Goal: Information Seeking & Learning: Learn about a topic

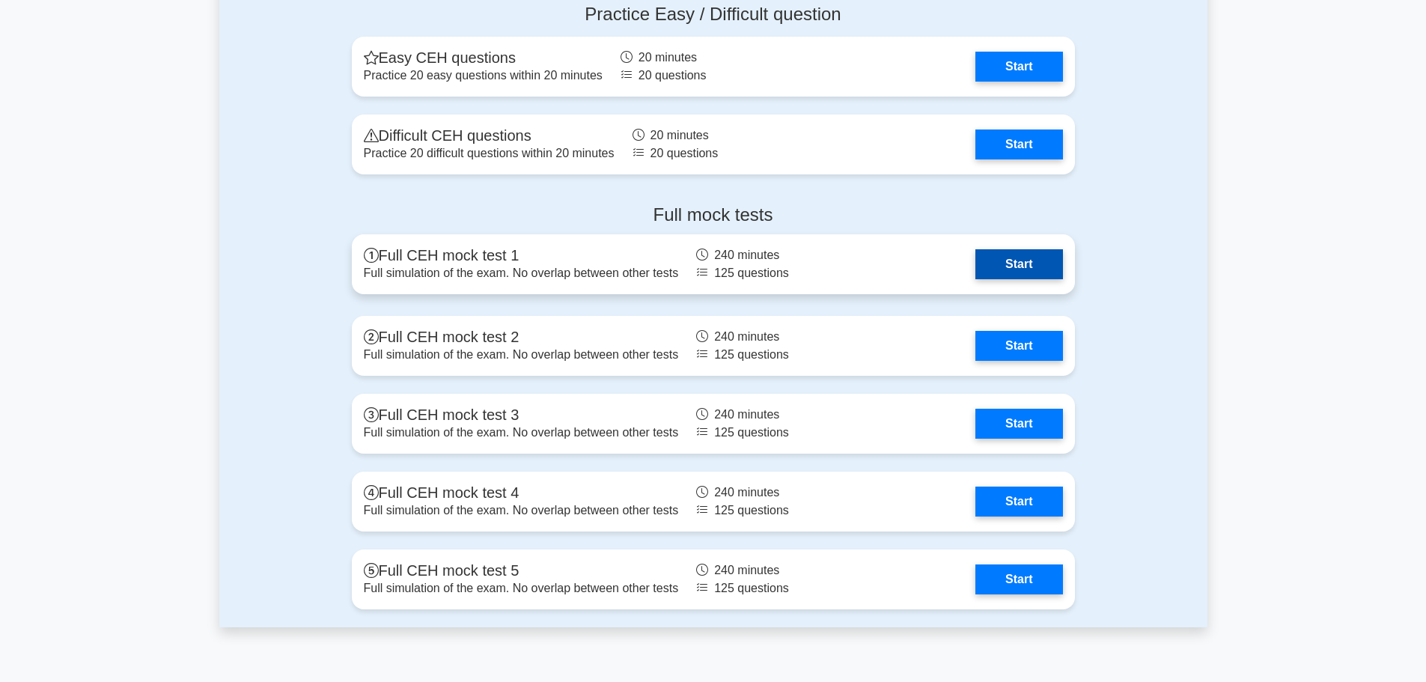
click at [1034, 267] on link "Start" at bounding box center [1019, 264] width 87 height 30
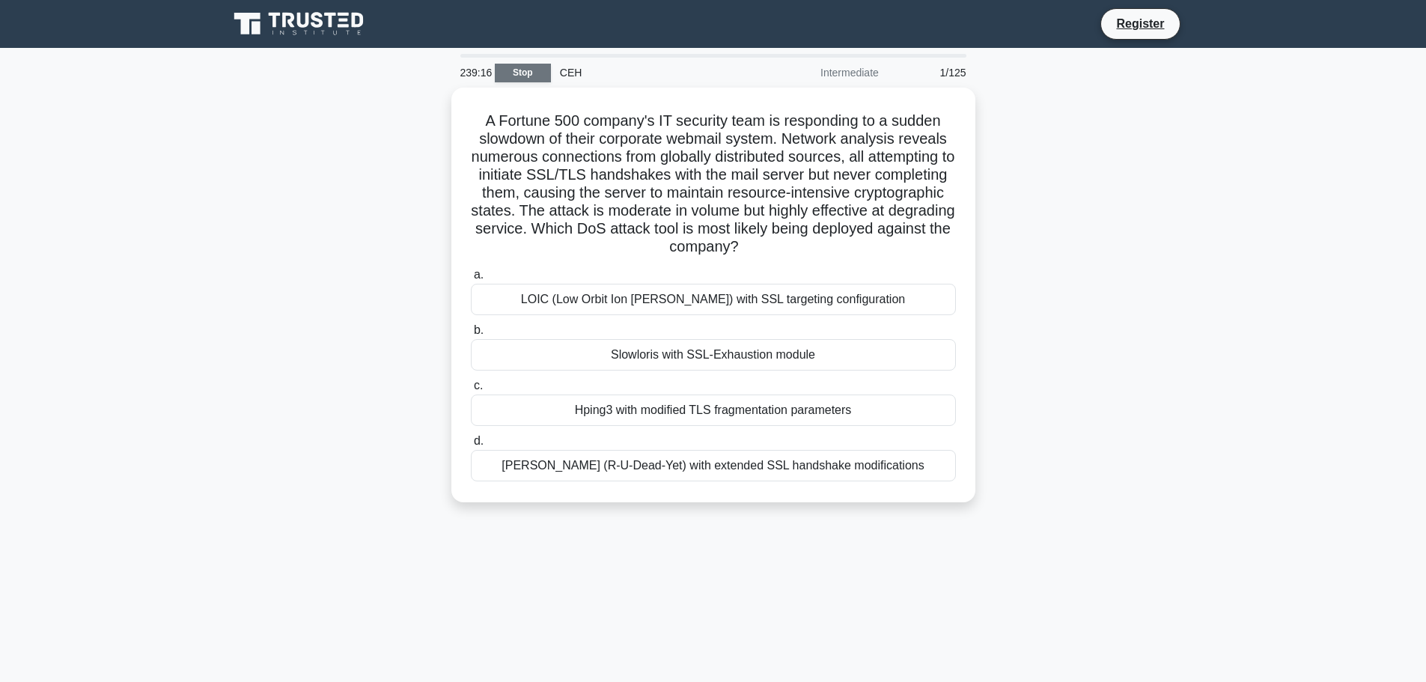
click at [518, 67] on link "Stop" at bounding box center [523, 73] width 56 height 19
